Goal: Information Seeking & Learning: Compare options

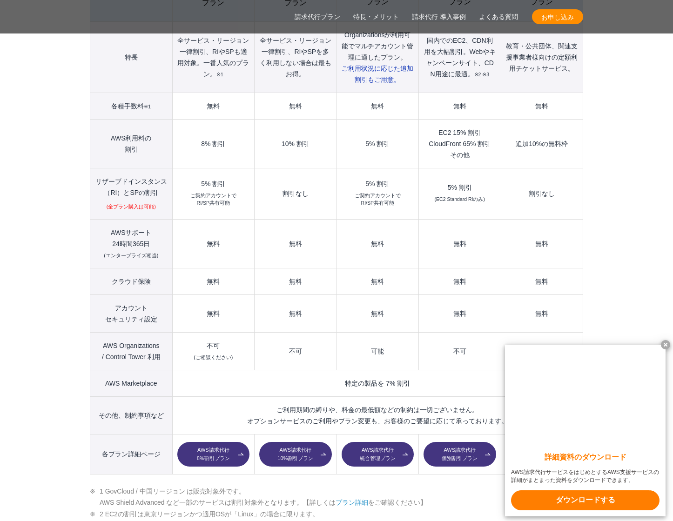
scroll to position [1163, 0]
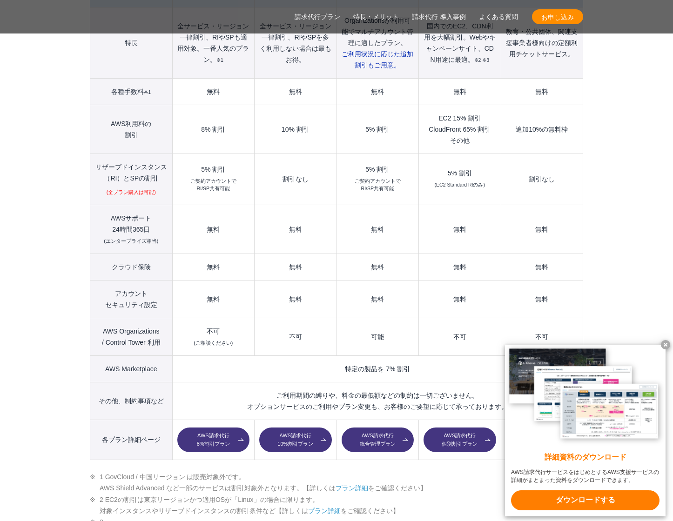
click at [302, 162] on td "割引なし" at bounding box center [296, 179] width 82 height 51
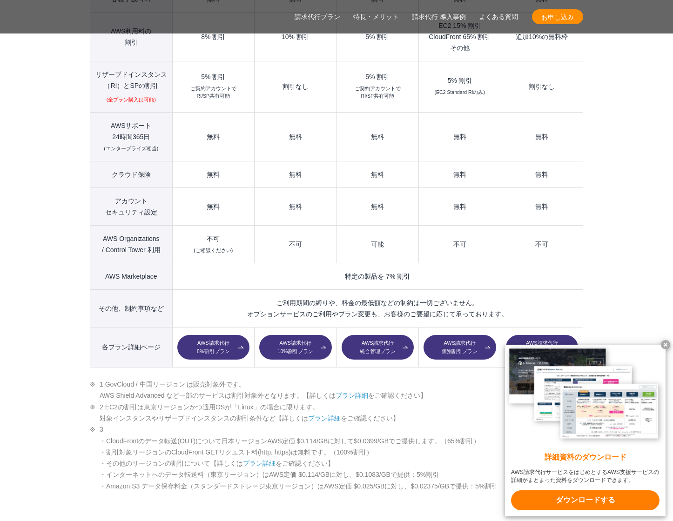
scroll to position [1257, 0]
click at [397, 262] on td "特定の製品を 7% 割引" at bounding box center [377, 275] width 410 height 27
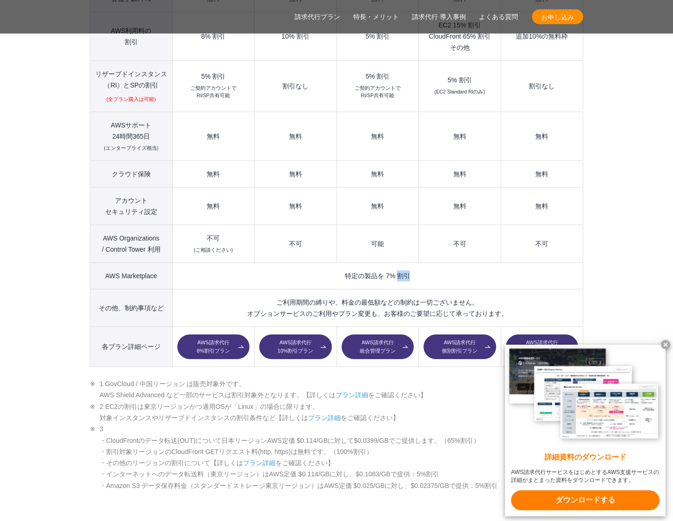
click at [397, 262] on td "特定の製品を 7% 割引" at bounding box center [377, 275] width 410 height 27
click at [410, 262] on td "特定の製品を 7% 割引" at bounding box center [377, 275] width 410 height 27
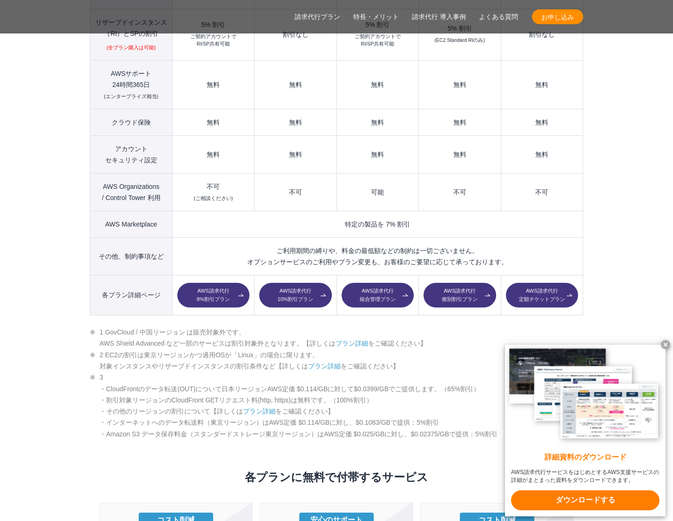
scroll to position [1396, 0]
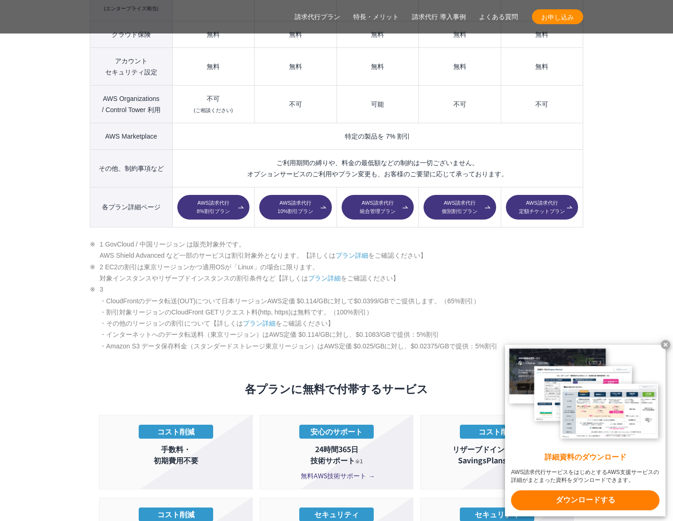
click at [465, 195] on link "AWS請求代行 個別割引プラン" at bounding box center [460, 207] width 72 height 25
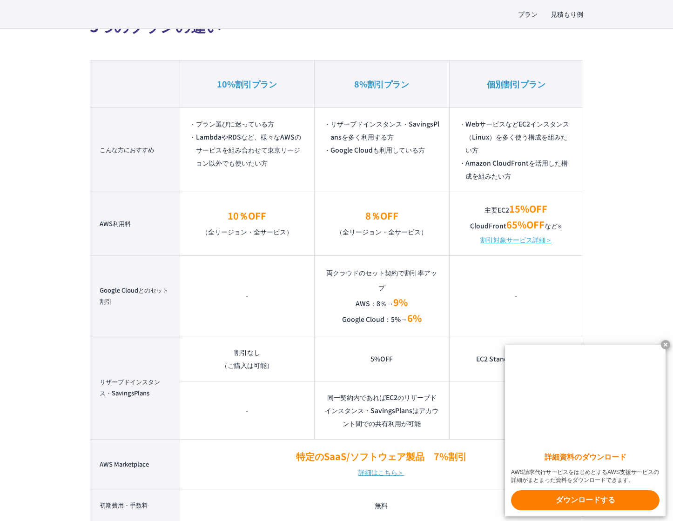
scroll to position [652, 0]
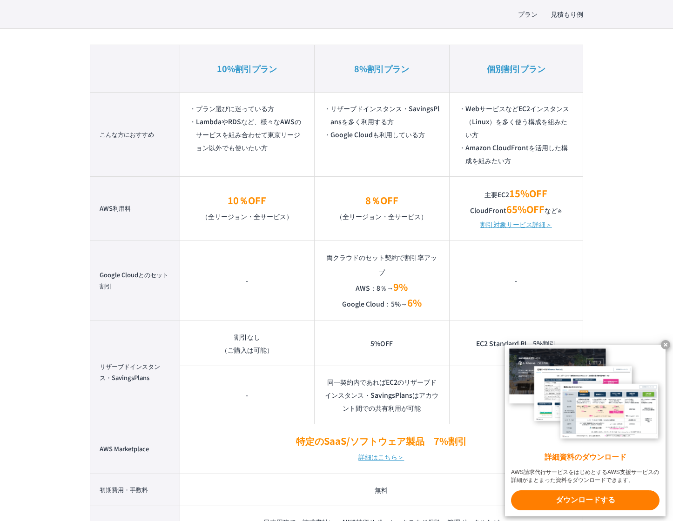
click at [506, 196] on p "主要EC2 15%OFF CloudFront 65%OFF など ※" at bounding box center [516, 202] width 114 height 32
click at [506, 194] on p "主要EC2 15%OFF CloudFront 65%OFF など ※" at bounding box center [516, 202] width 114 height 32
click at [666, 340] on x-t at bounding box center [665, 344] width 9 height 9
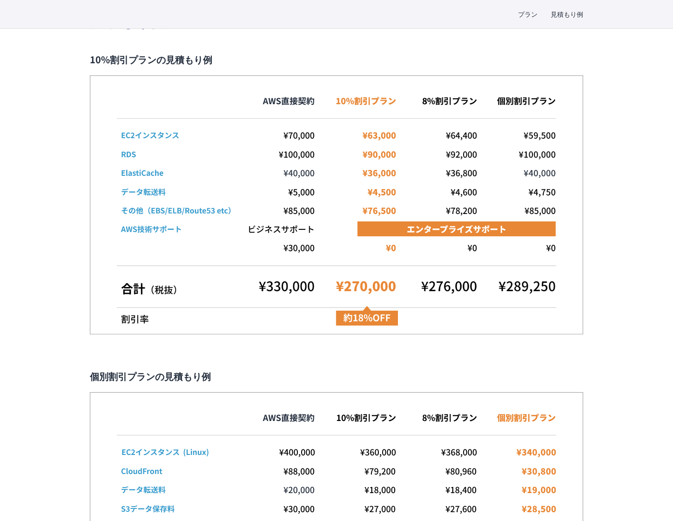
scroll to position [1862, 0]
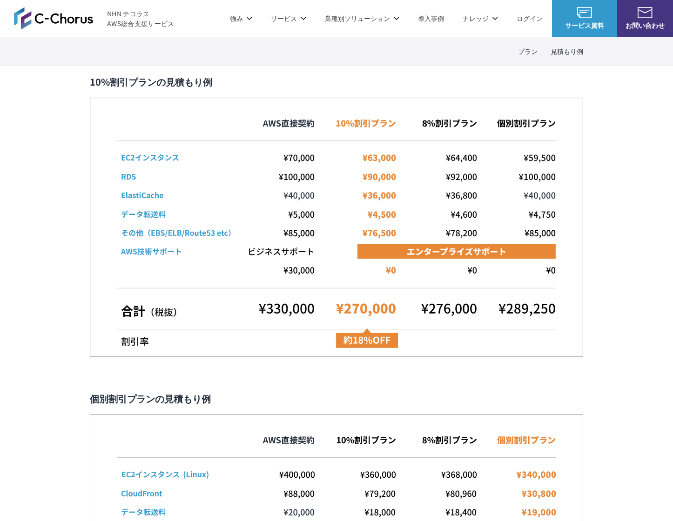
click at [306, 147] on img at bounding box center [336, 227] width 493 height 259
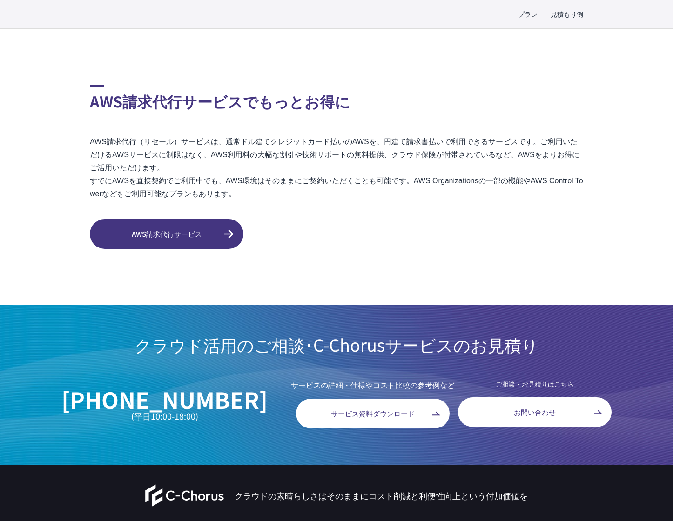
scroll to position [2513, 0]
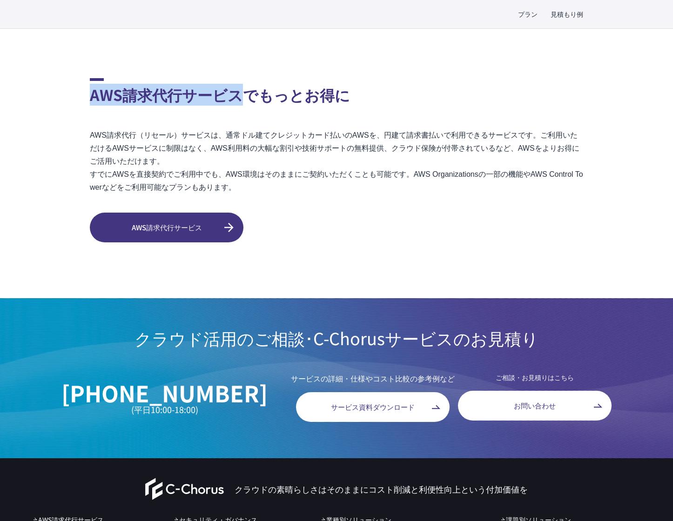
drag, startPoint x: 85, startPoint y: 82, endPoint x: 245, endPoint y: 82, distance: 160.1
